Goal: Information Seeking & Learning: Learn about a topic

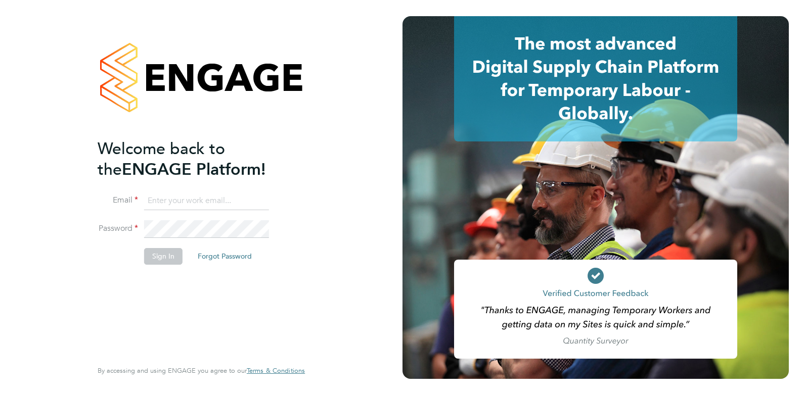
click at [193, 202] on input at bounding box center [206, 201] width 125 height 18
type input "[PERSON_NAME][EMAIL_ADDRESS][DOMAIN_NAME]"
click at [180, 254] on button "Sign In" at bounding box center [163, 256] width 38 height 16
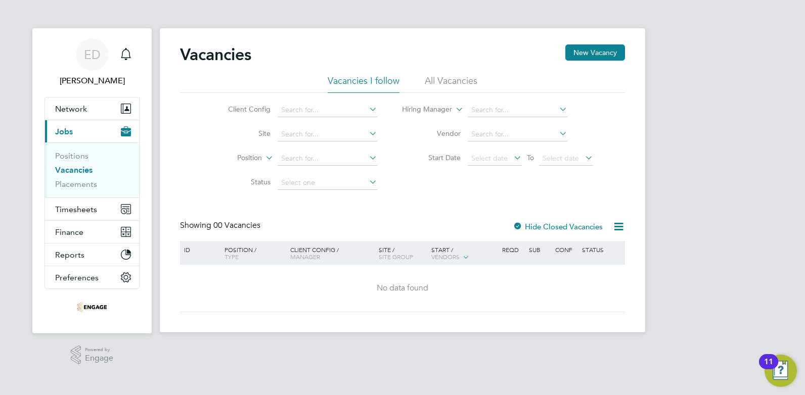
click at [463, 87] on li "All Vacancies" at bounding box center [451, 84] width 53 height 18
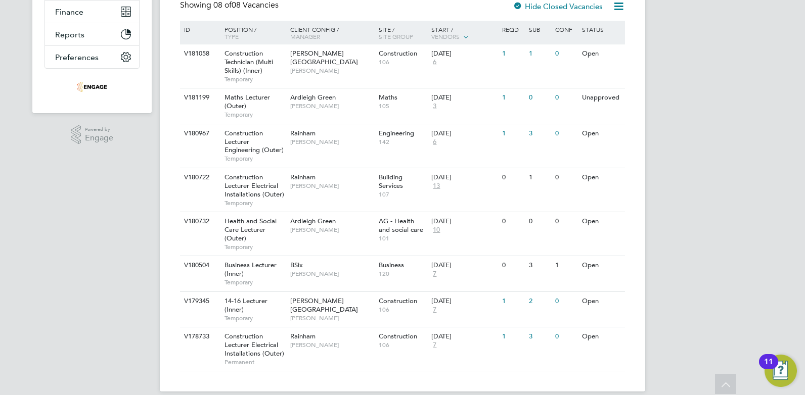
scroll to position [208, 0]
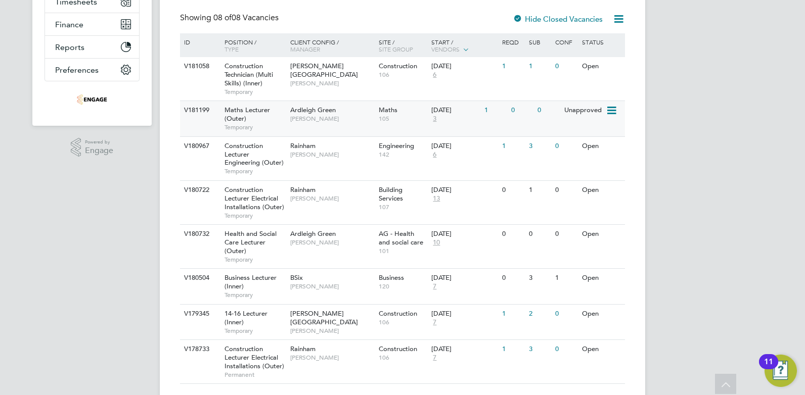
click at [309, 121] on span "Samya Siddiqui" at bounding box center [331, 119] width 83 height 8
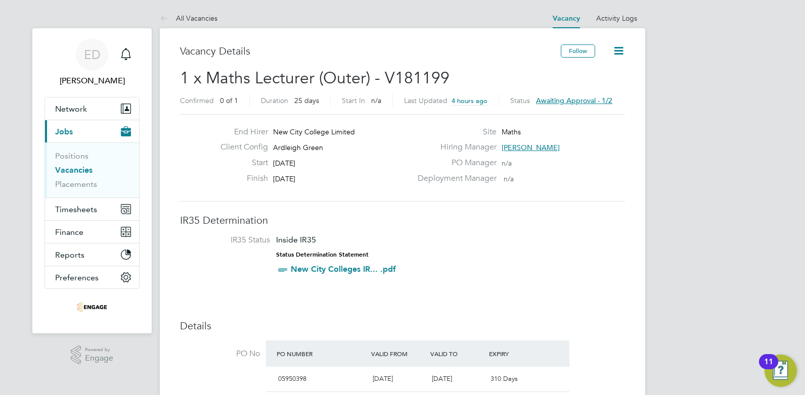
click at [77, 125] on button "Current page: Jobs" at bounding box center [92, 131] width 94 height 22
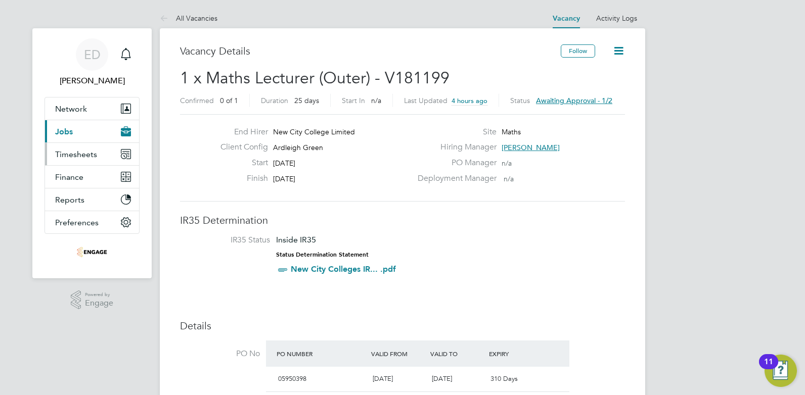
click at [69, 153] on span "Timesheets" at bounding box center [76, 155] width 42 height 10
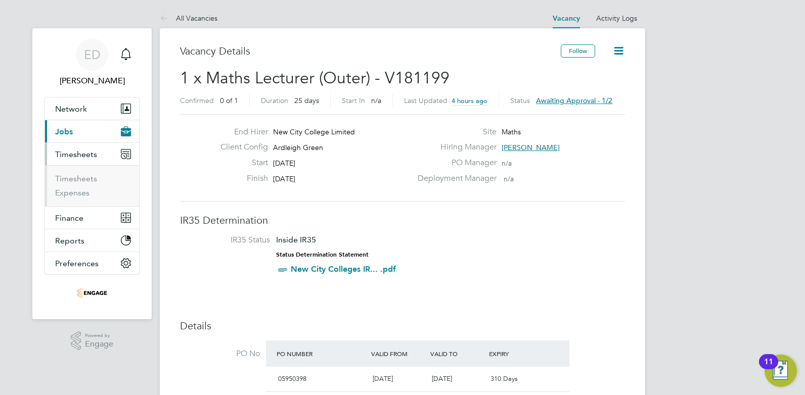
click at [81, 128] on button "Current page: Jobs" at bounding box center [92, 131] width 94 height 22
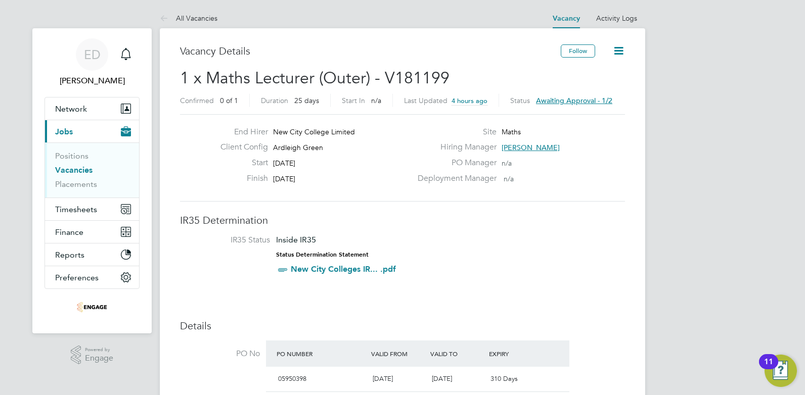
click at [289, 134] on span "New City College Limited" at bounding box center [314, 131] width 82 height 9
click at [617, 50] on icon at bounding box center [618, 50] width 13 height 13
click at [412, 137] on label "Site" at bounding box center [454, 132] width 85 height 11
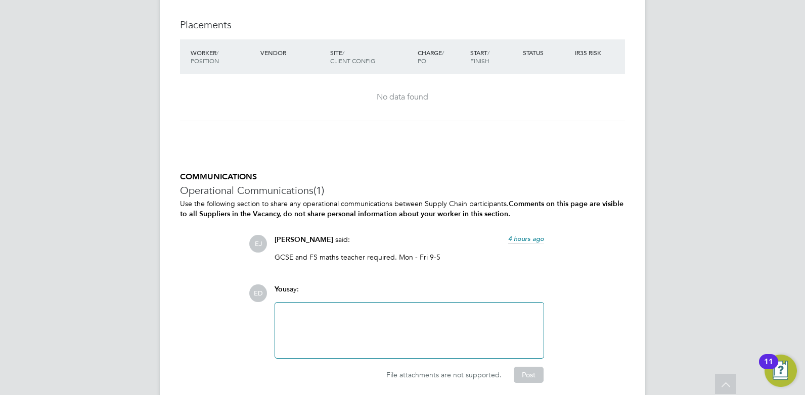
scroll to position [2139, 0]
